Goal: Task Accomplishment & Management: Complete application form

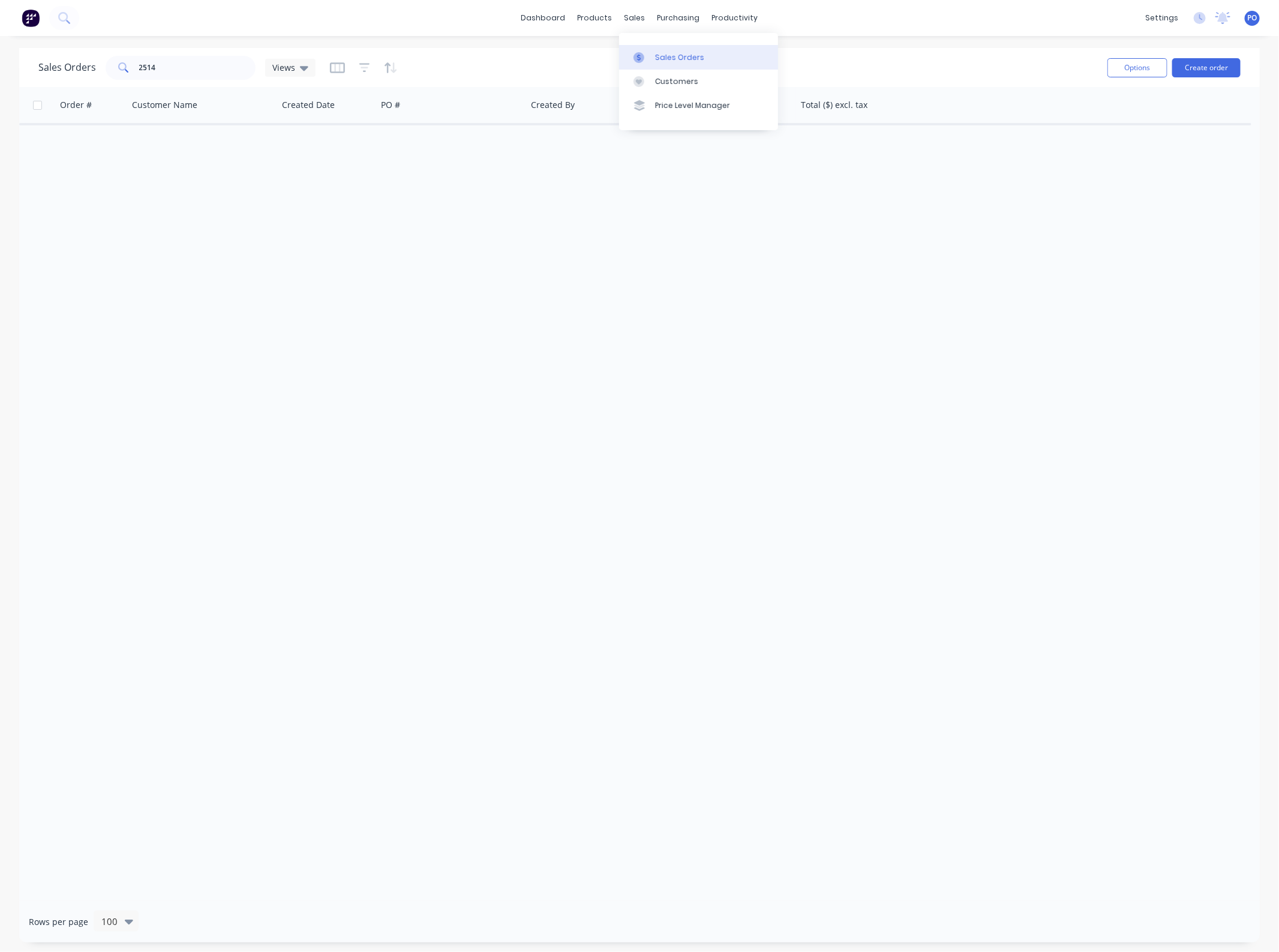
click at [665, 50] on link "Sales Orders" at bounding box center [699, 57] width 159 height 24
click at [1217, 65] on button "Create order" at bounding box center [1206, 68] width 68 height 19
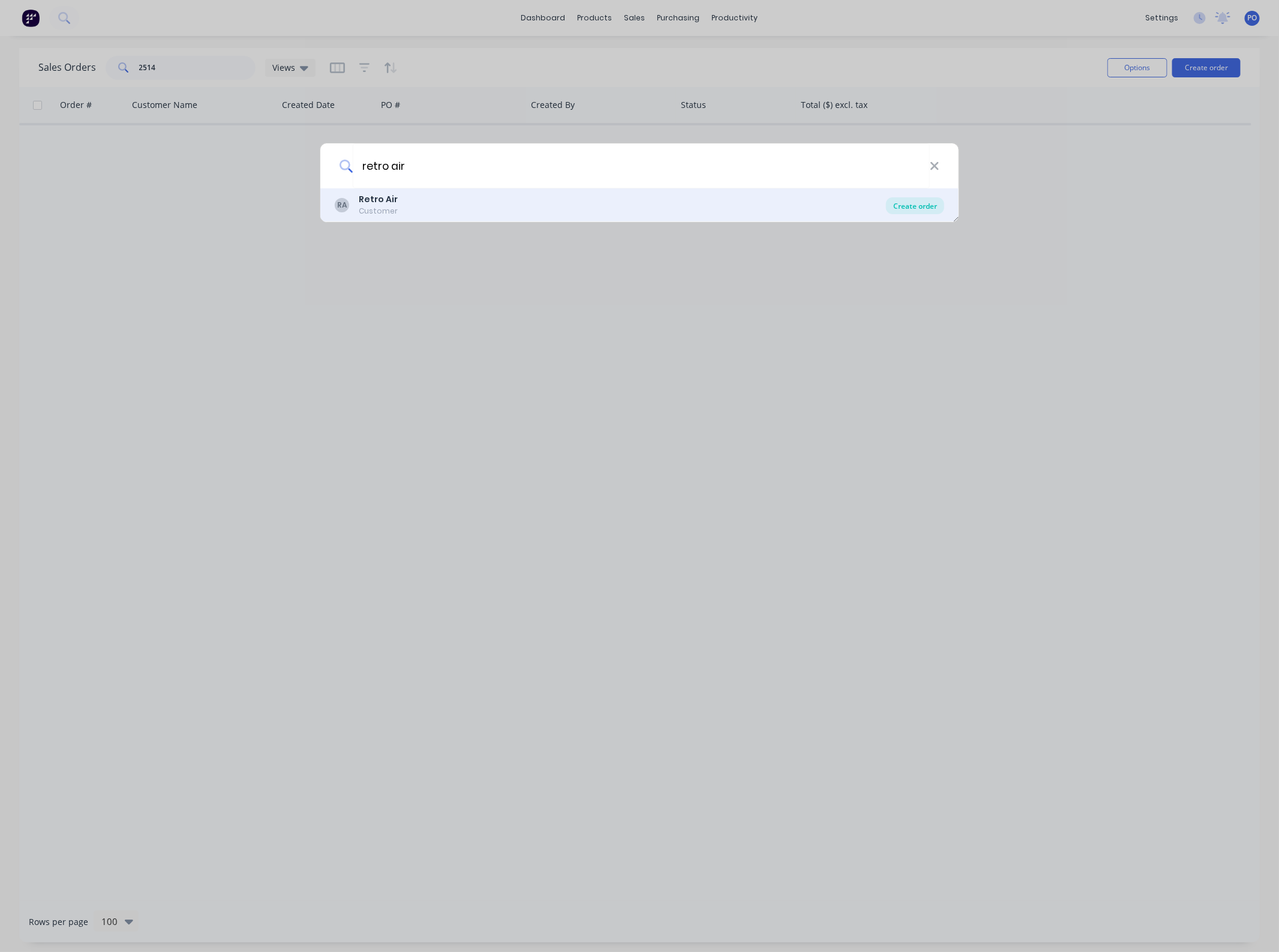
type input "retro air"
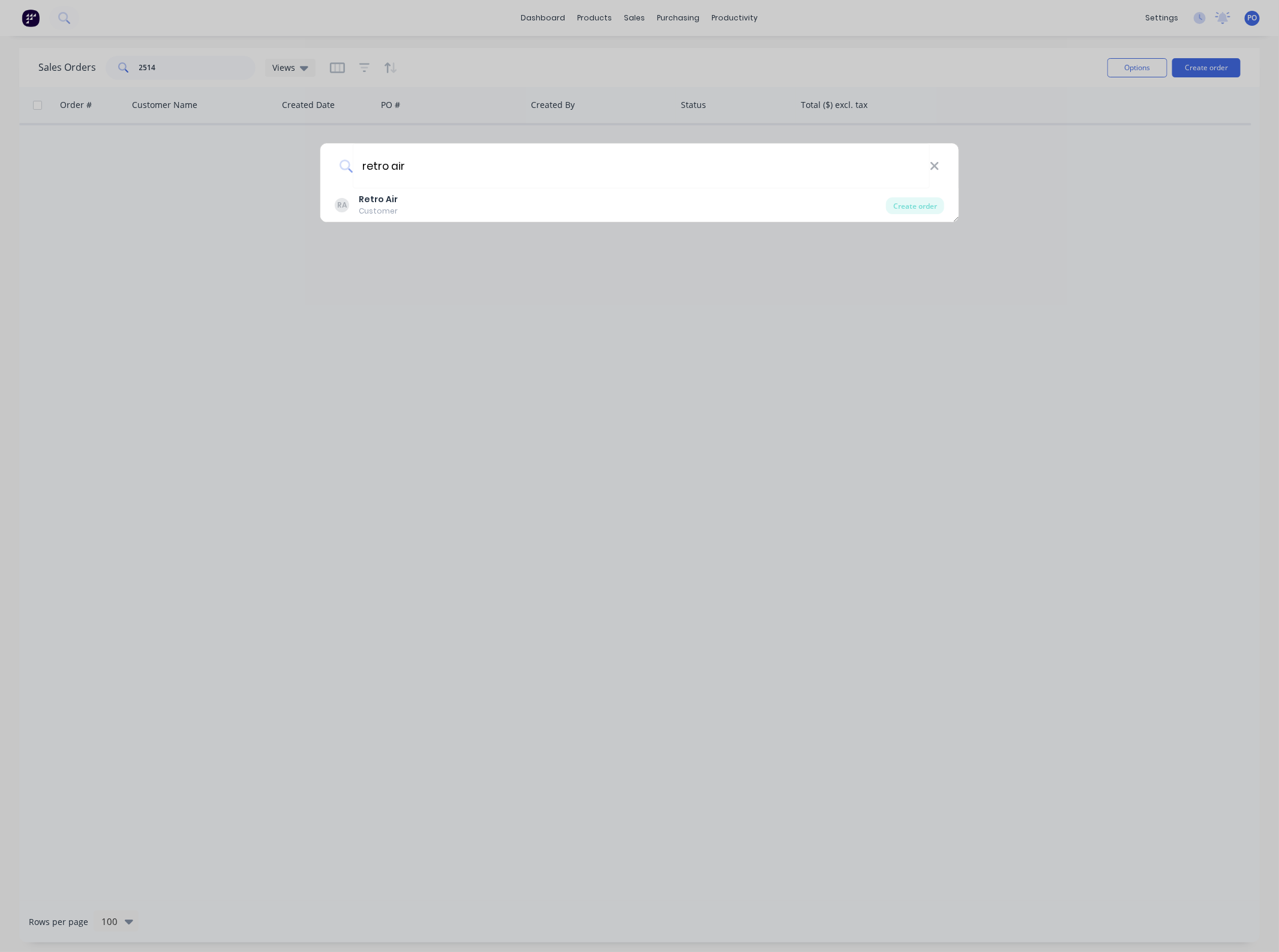
drag, startPoint x: 892, startPoint y: 205, endPoint x: 875, endPoint y: 212, distance: 18.4
click at [893, 205] on div "Create order" at bounding box center [916, 206] width 59 height 17
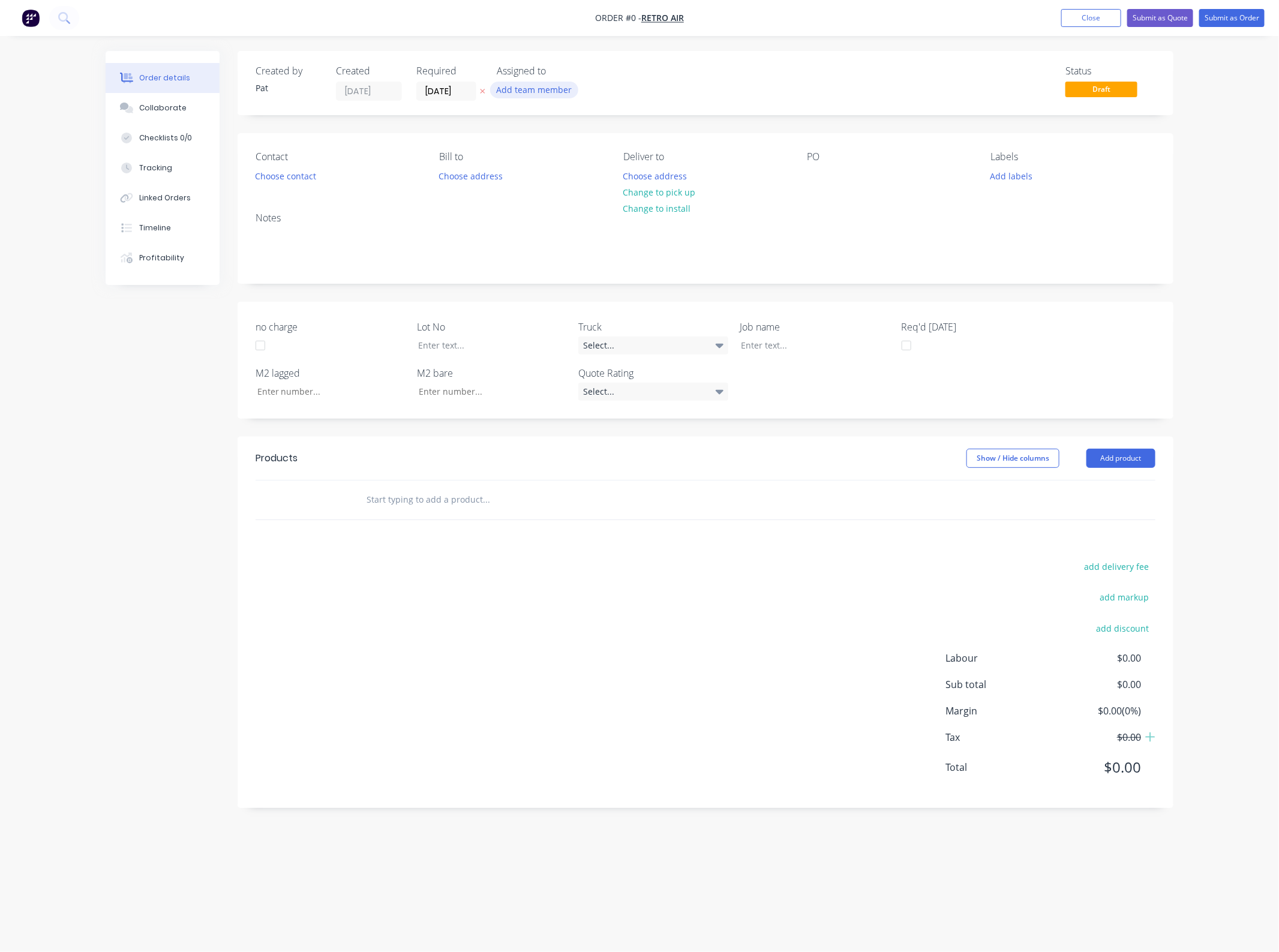
click at [548, 83] on button "Add team member" at bounding box center [534, 89] width 88 height 16
click at [546, 160] on div "[PERSON_NAME] (You)" at bounding box center [594, 156] width 120 height 12
click at [281, 177] on div "Order details Collaborate Checklists 0/0 Tracking Linked Orders Timeline Profit…" at bounding box center [639, 453] width 1092 height 805
click at [281, 177] on button "Choose contact" at bounding box center [285, 175] width 74 height 16
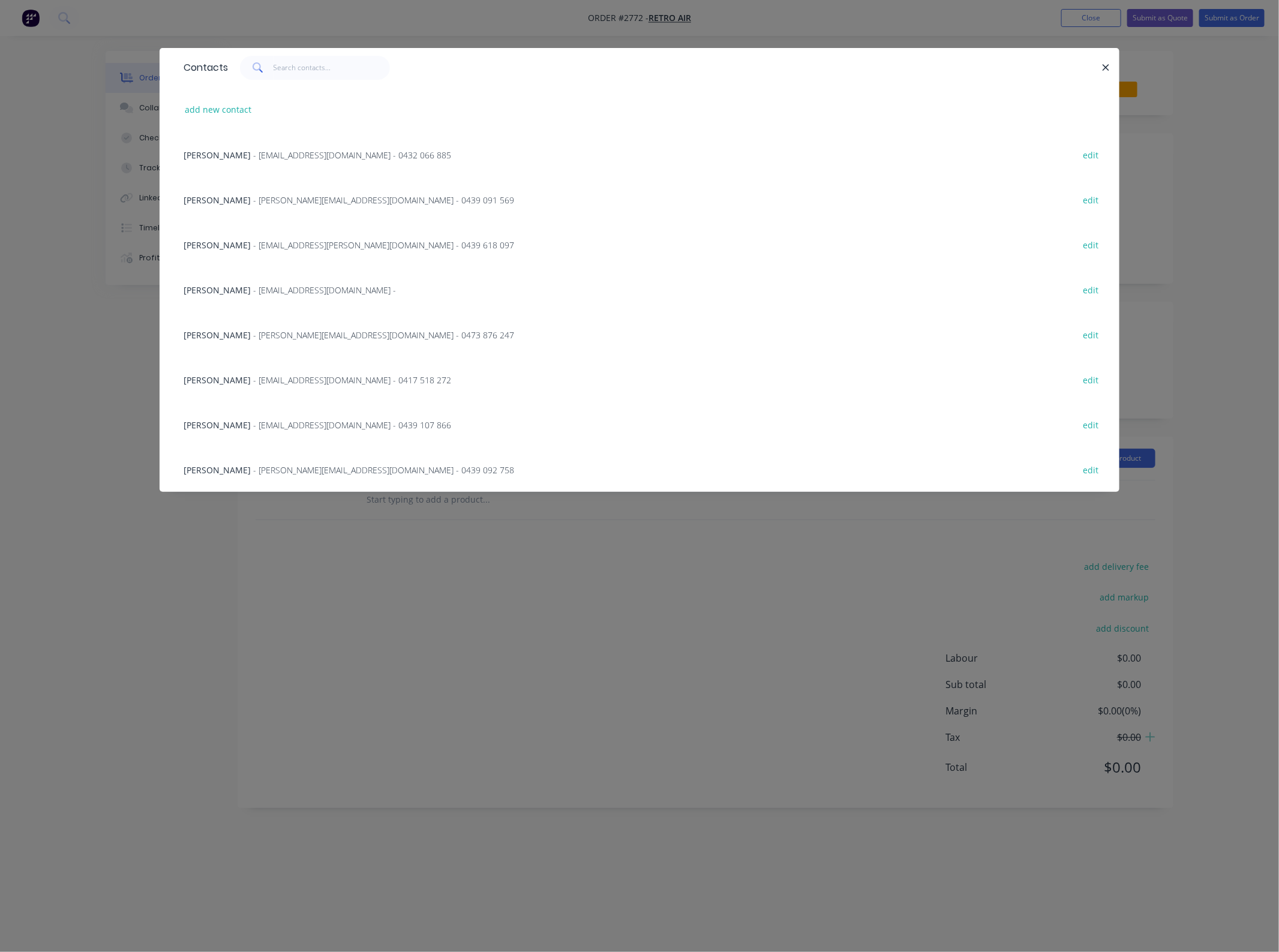
click at [253, 239] on span "- [EMAIL_ADDRESS][PERSON_NAME][DOMAIN_NAME] - 0439 618 097" at bounding box center [384, 245] width 261 height 11
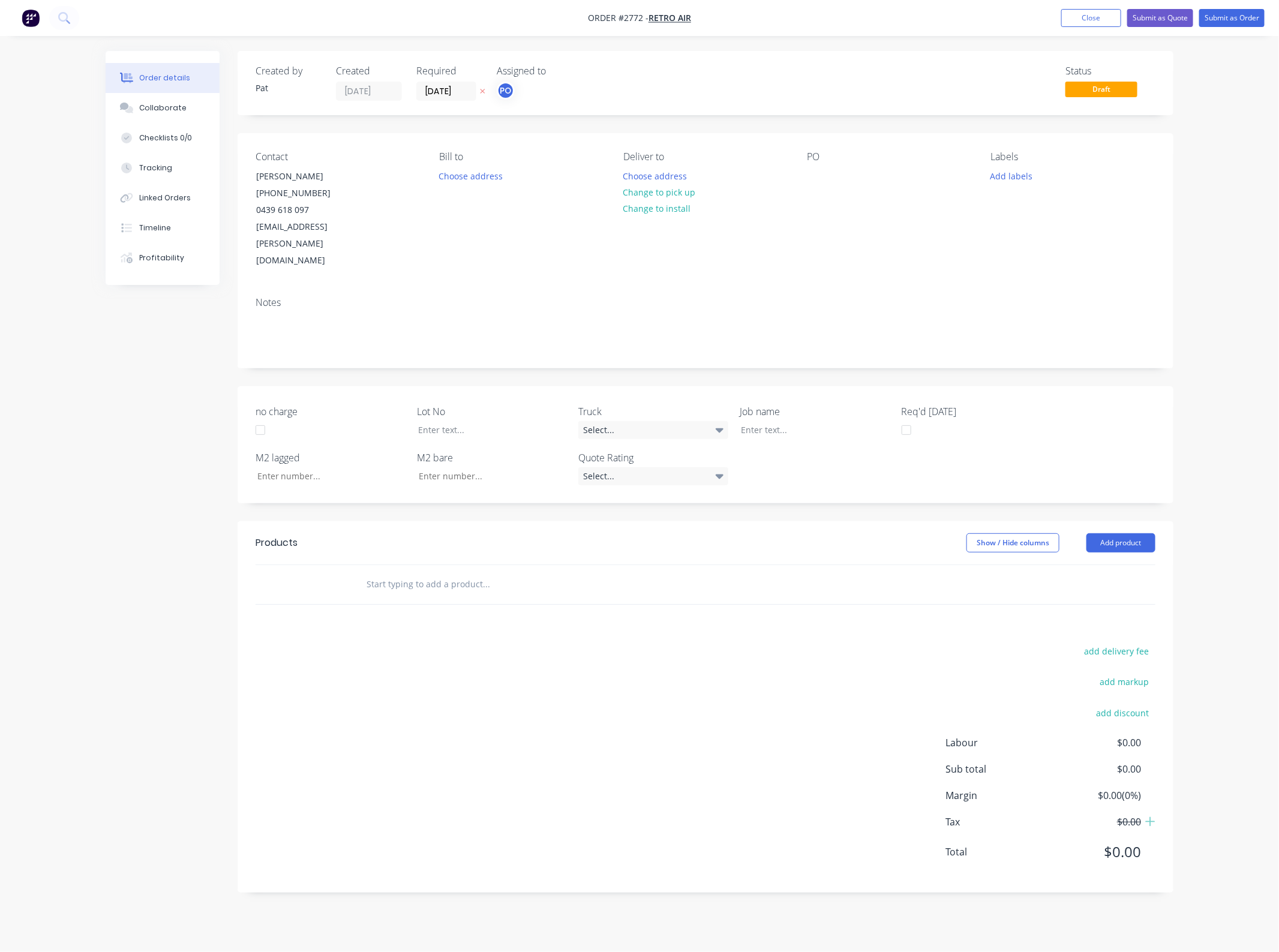
click at [801, 174] on div "Contact [PERSON_NAME] [PHONE_NUMBER] [EMAIL_ADDRESS][PERSON_NAME][DOMAIN_NAME] …" at bounding box center [705, 210] width 936 height 154
click at [807, 177] on div at bounding box center [817, 176] width 19 height 17
click at [818, 181] on div at bounding box center [817, 176] width 19 height 17
